Goal: Obtain resource: Download file/media

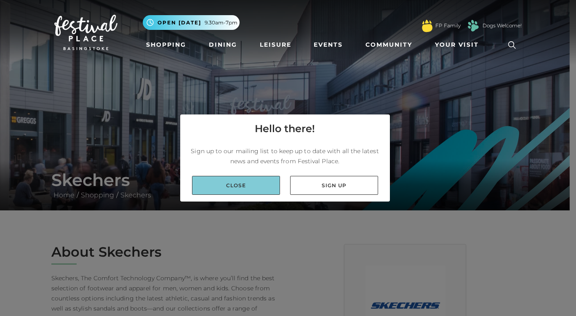
click at [255, 189] on link "Close" at bounding box center [236, 185] width 88 height 19
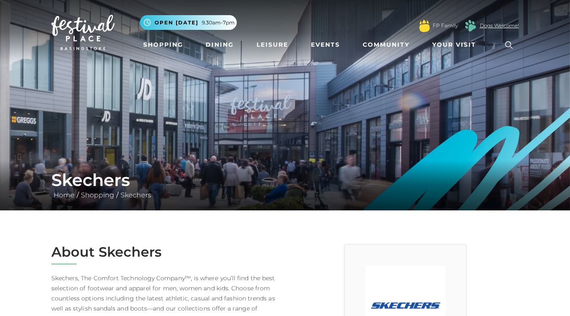
click at [494, 29] on link "Dogs Welcome!" at bounding box center [499, 26] width 39 height 8
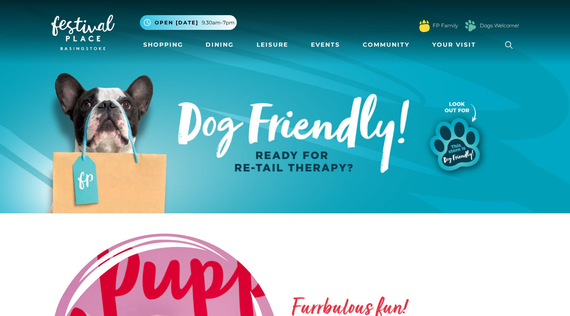
drag, startPoint x: 0, startPoint y: 0, endPoint x: 358, endPoint y: 221, distance: 420.7
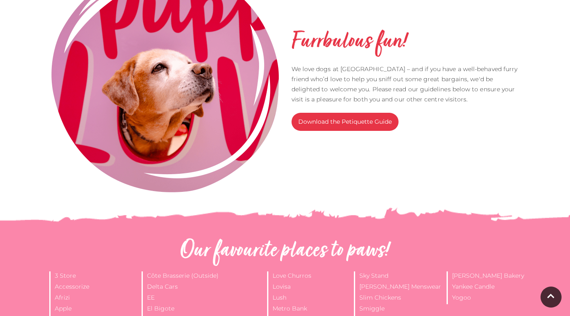
scroll to position [267, 0]
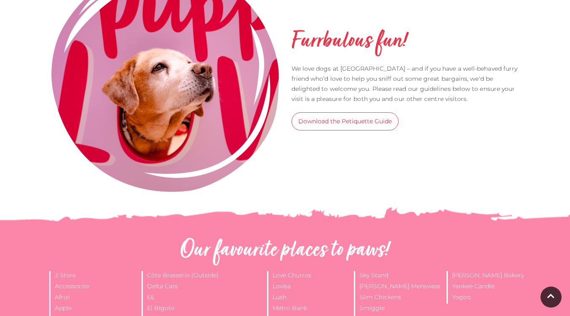
click at [344, 123] on link "Download the Petiquette Guide" at bounding box center [344, 121] width 107 height 18
